Goal: Navigation & Orientation: Find specific page/section

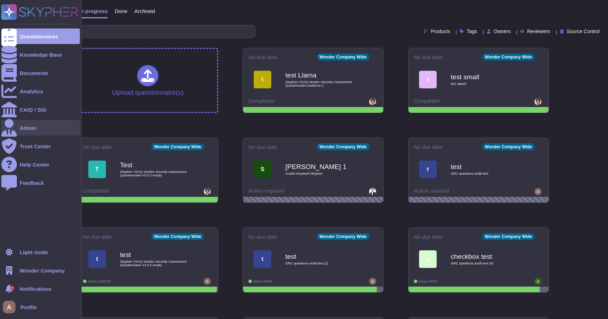
click at [14, 128] on div at bounding box center [8, 127] width 15 height 15
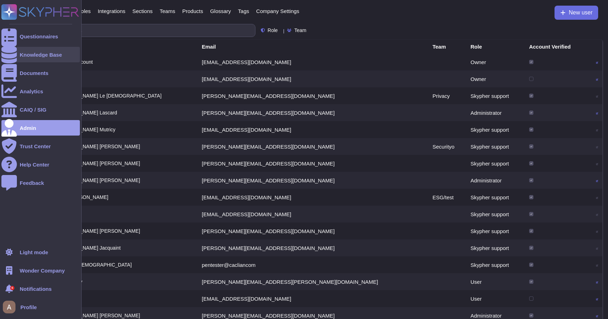
click at [40, 55] on div "Knowledge Base" at bounding box center [41, 54] width 42 height 5
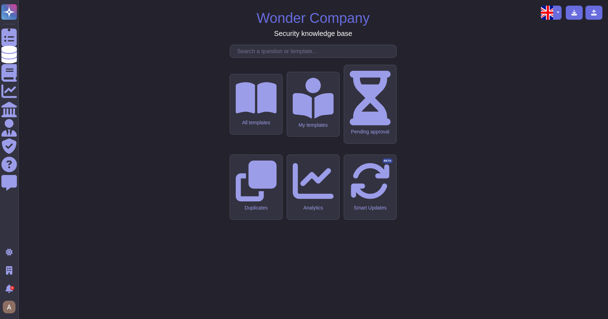
click at [246, 165] on div "All templates My templates Pending approval Duplicates Analytics Smart Updates …" at bounding box center [313, 187] width 167 height 244
click at [250, 134] on div "All templates" at bounding box center [256, 104] width 52 height 61
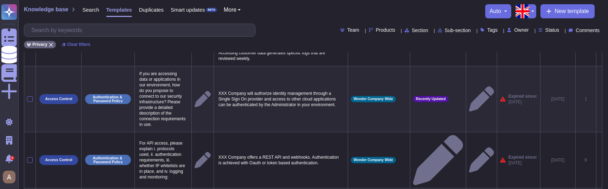
scroll to position [531, 0]
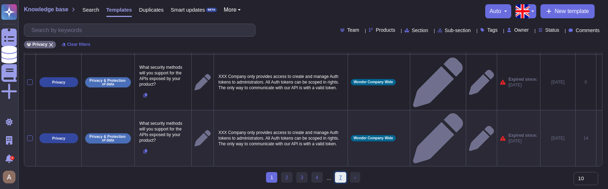
click at [340, 175] on link "7" at bounding box center [340, 177] width 11 height 11
